Goal: Navigation & Orientation: Understand site structure

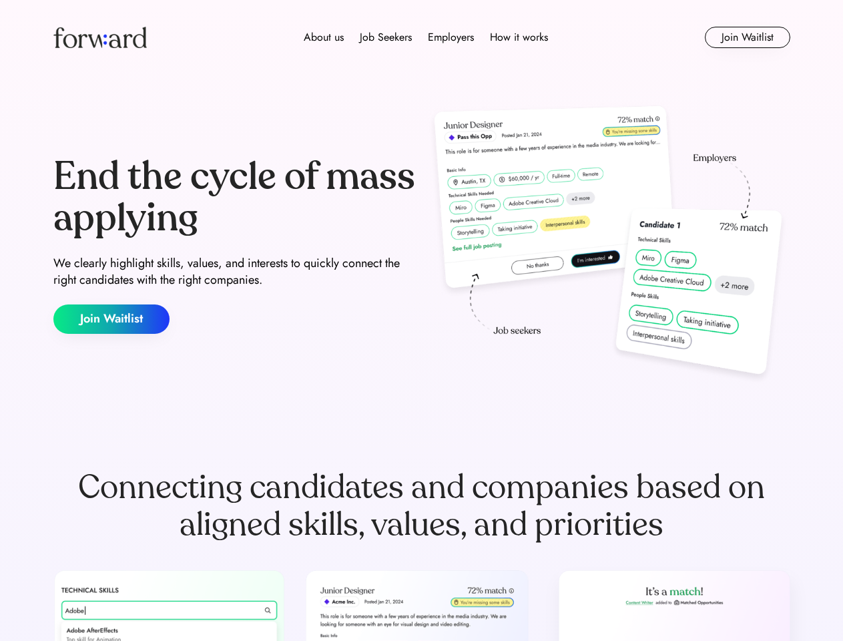
click at [421, 320] on div "End the cycle of mass applying We clearly highlight skills, values, and interes…" at bounding box center [421, 244] width 737 height 287
click at [422, 37] on div "About us Job Seekers Employers How it works" at bounding box center [426, 37] width 526 height 16
click at [100, 37] on img at bounding box center [99, 37] width 93 height 21
click at [426, 37] on div "About us Job Seekers Employers How it works" at bounding box center [426, 37] width 526 height 16
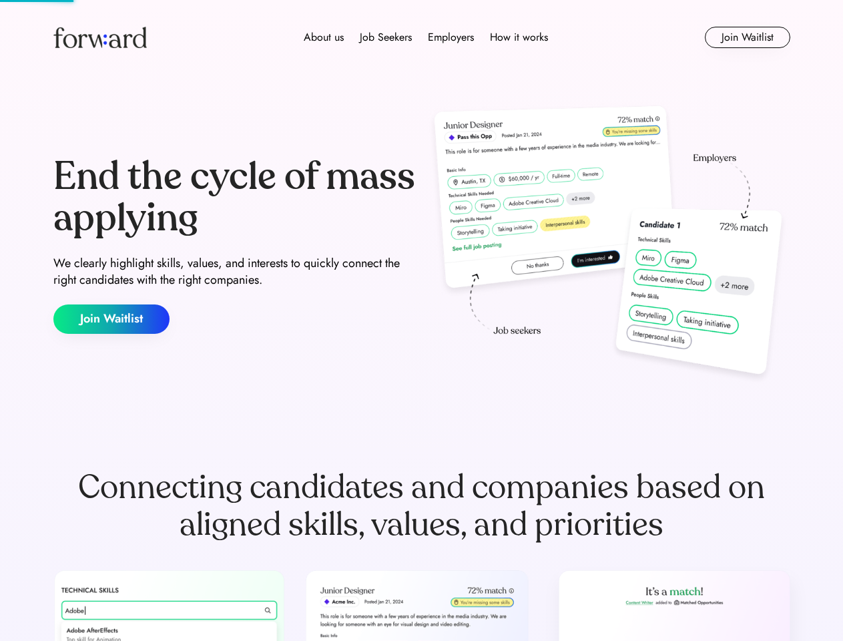
click at [324, 37] on div "About us" at bounding box center [324, 37] width 40 height 16
click at [386, 37] on div "Job Seekers" at bounding box center [386, 37] width 52 height 16
click at [450, 37] on div "Employers" at bounding box center [451, 37] width 46 height 16
click at [518, 37] on div "How it works" at bounding box center [519, 37] width 58 height 16
click at [747, 37] on button "Join Waitlist" at bounding box center [747, 37] width 85 height 21
